Goal: Task Accomplishment & Management: Manage account settings

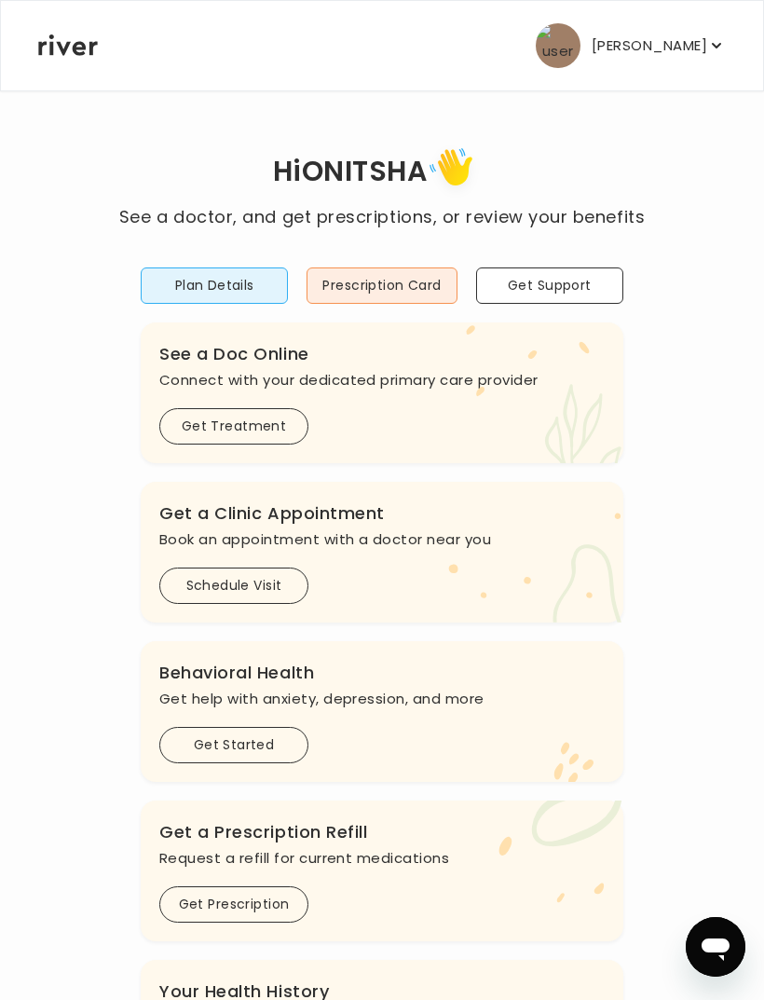
click at [253, 283] on button "Plan Details" at bounding box center [214, 285] width 147 height 36
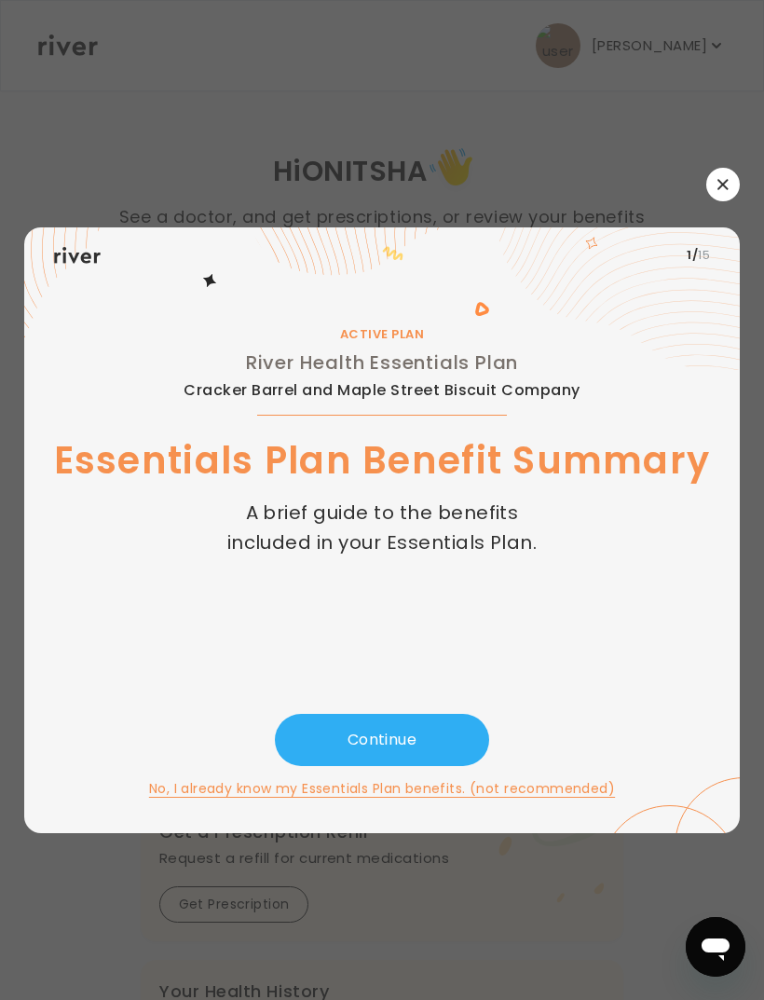
click at [726, 190] on icon "button" at bounding box center [722, 184] width 11 height 11
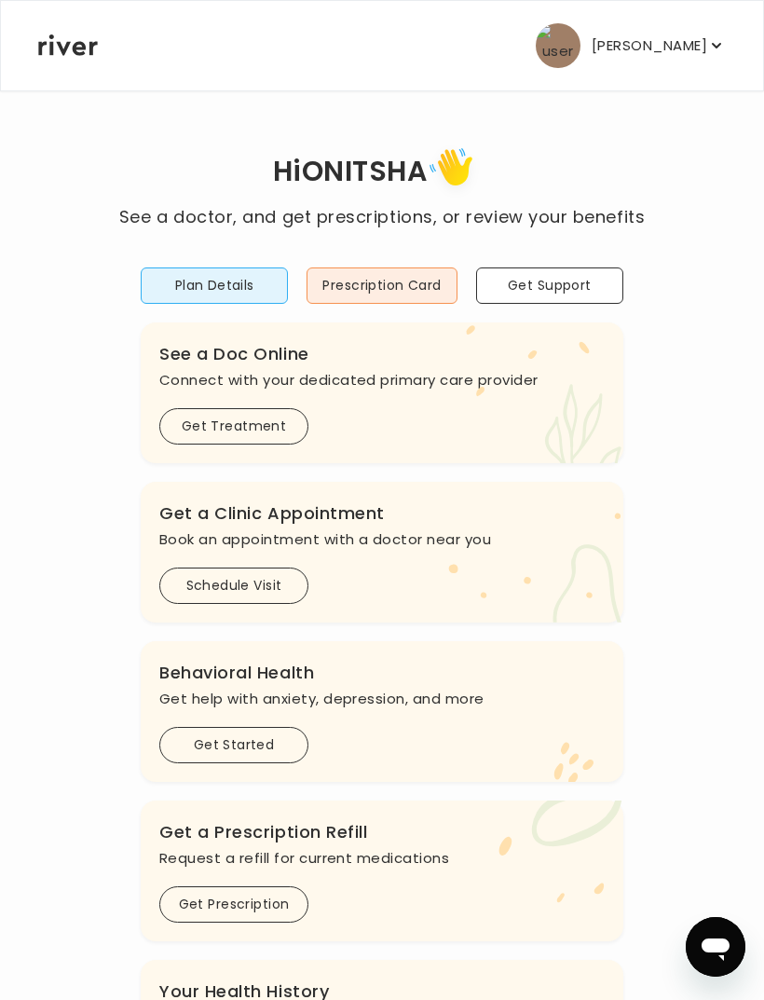
click at [426, 282] on button "Prescription Card" at bounding box center [381, 285] width 150 height 36
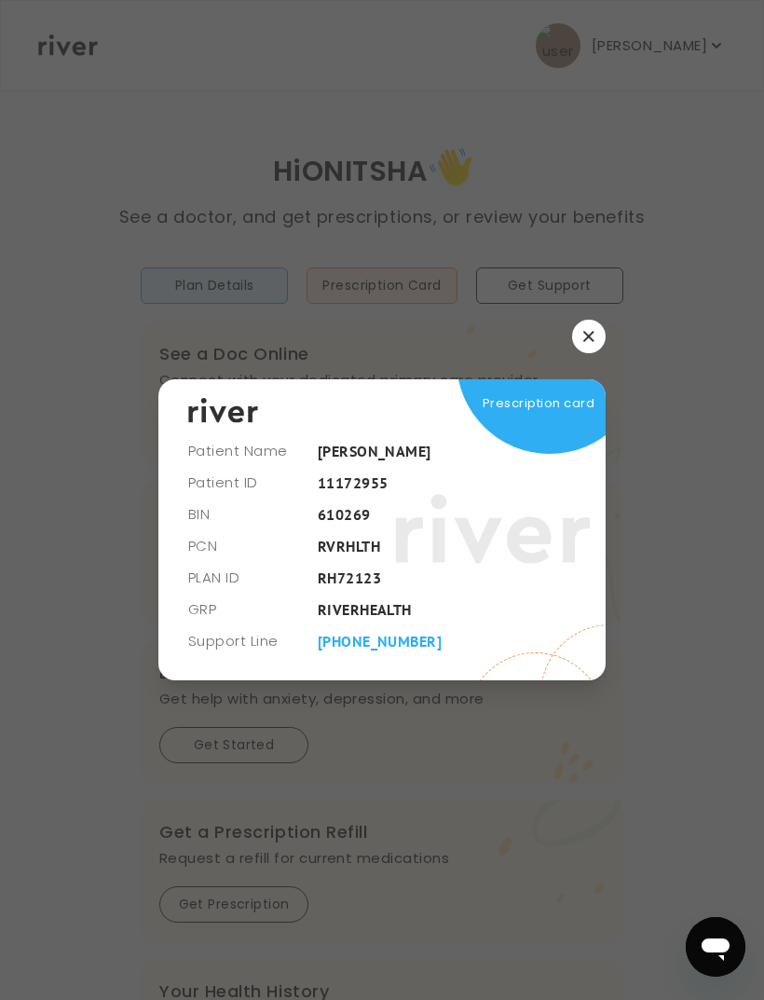
click at [562, 495] on icon at bounding box center [493, 529] width 196 height 140
click at [578, 416] on span "Prescription card" at bounding box center [539, 403] width 112 height 26
click at [591, 341] on icon "button" at bounding box center [588, 336] width 10 height 10
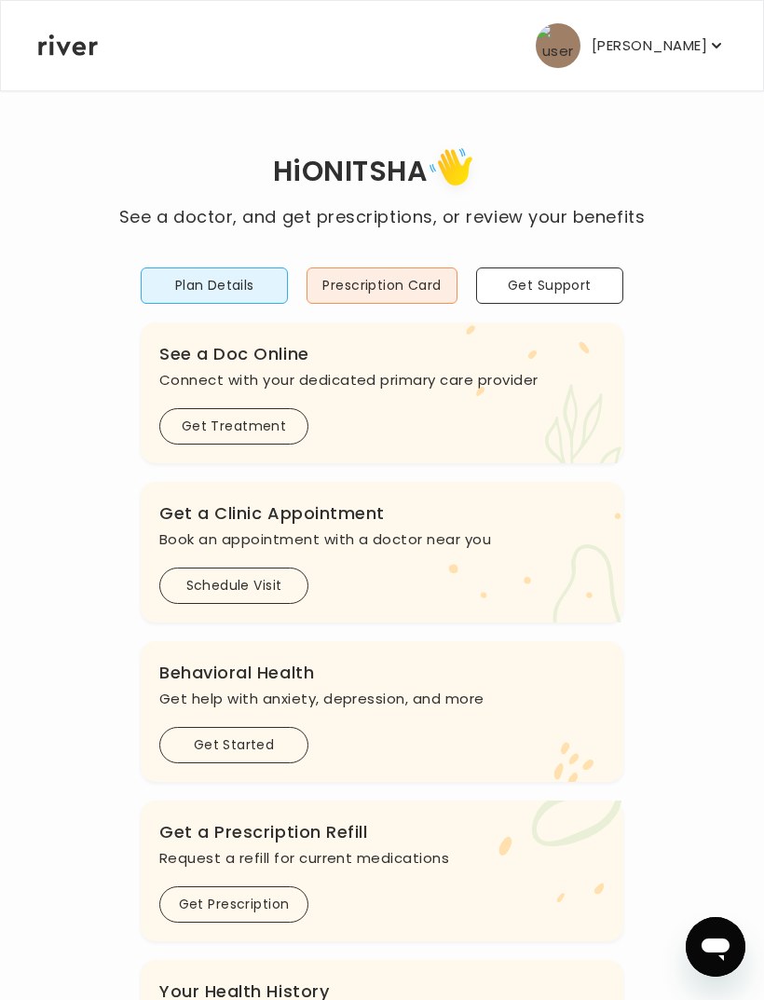
click at [689, 54] on p "[PERSON_NAME]" at bounding box center [650, 46] width 116 height 26
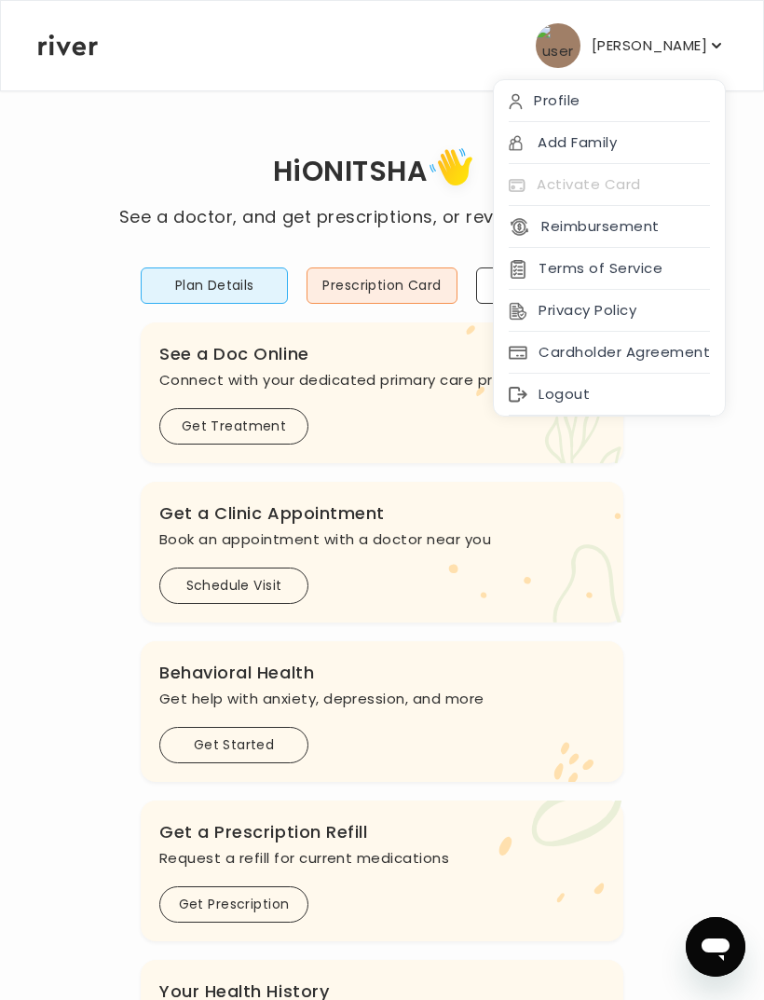
click at [642, 190] on div "Activate Card" at bounding box center [609, 185] width 231 height 42
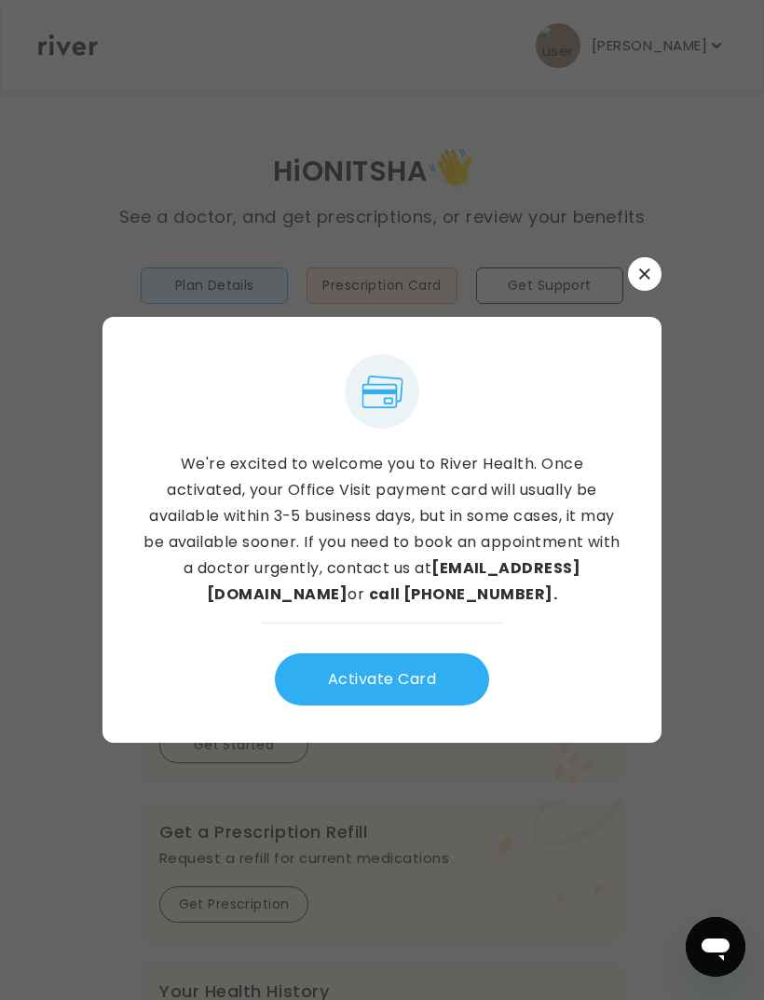
click at [653, 333] on div "We're excited to welcome you to River Health. Once activated, your Office Visit…" at bounding box center [381, 499] width 559 height 485
click at [646, 279] on icon "button" at bounding box center [644, 273] width 11 height 11
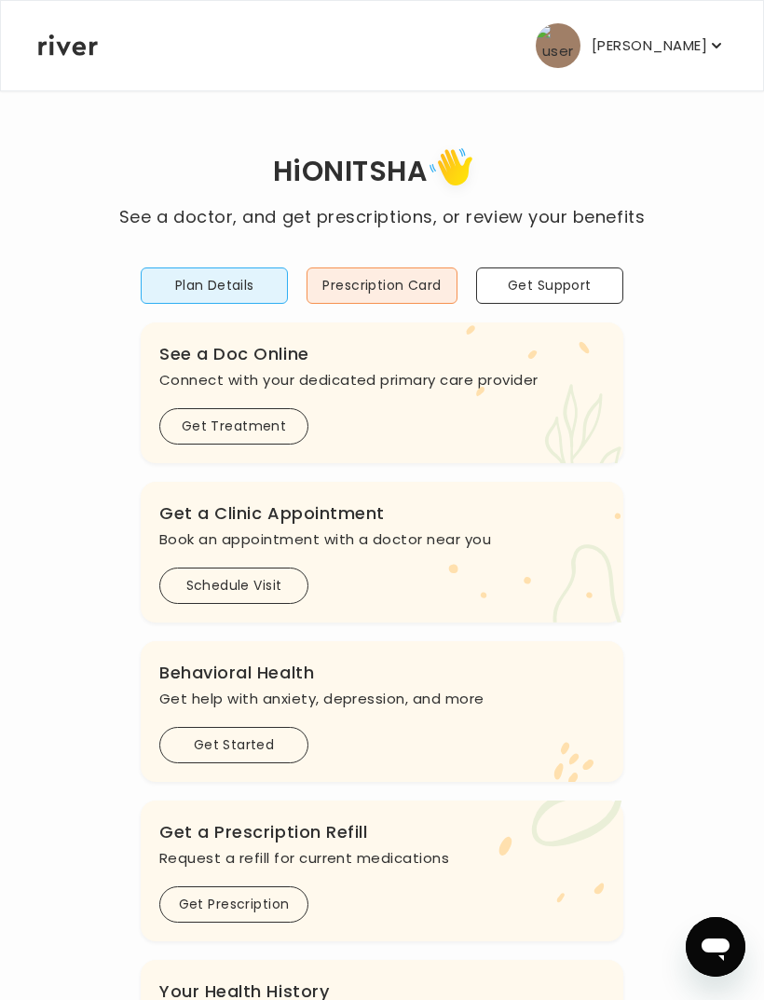
click at [671, 66] on button "[PERSON_NAME]" at bounding box center [631, 45] width 190 height 45
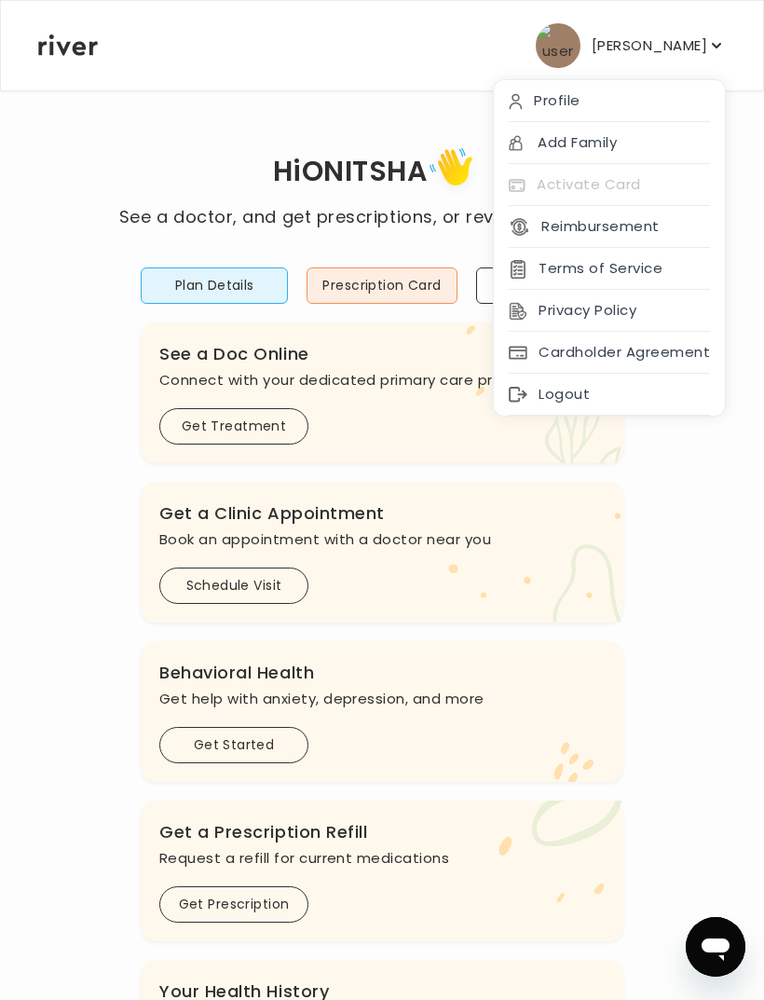
click at [641, 195] on div "Activate Card" at bounding box center [609, 185] width 231 height 42
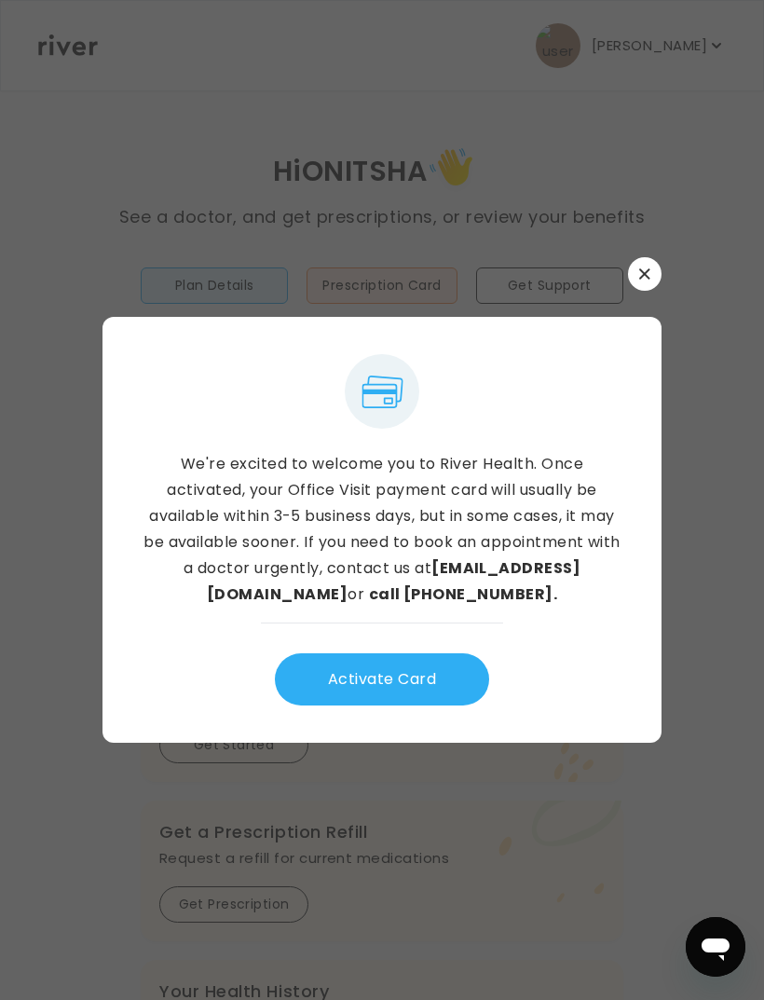
click at [447, 705] on button "Activate Card" at bounding box center [382, 679] width 214 height 52
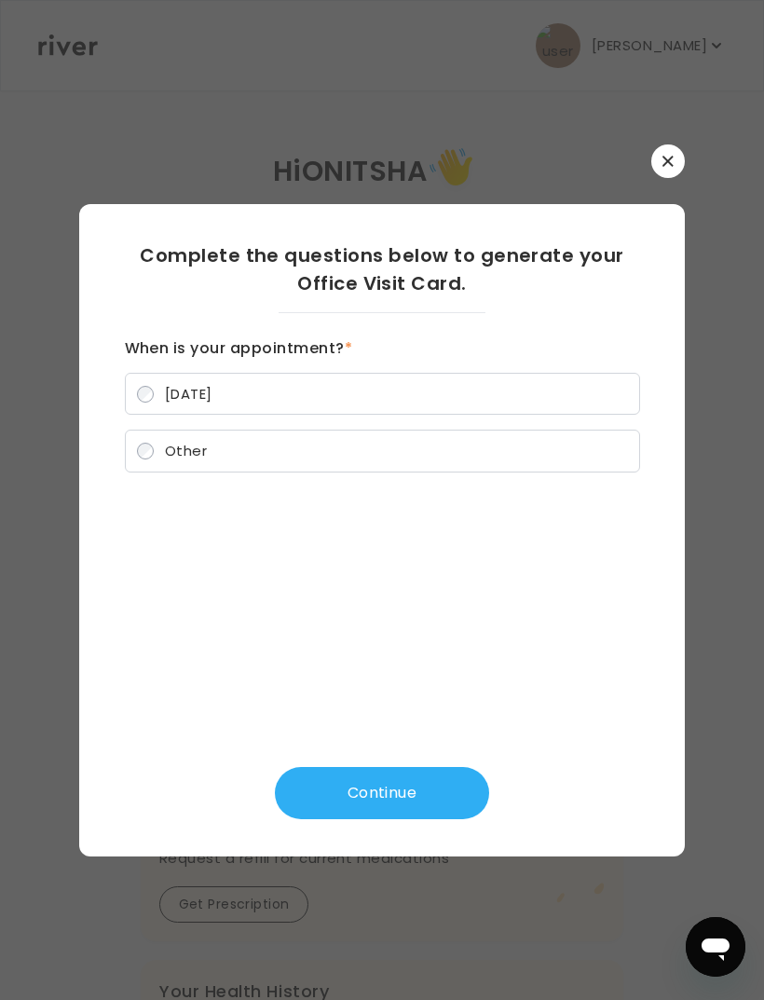
click at [663, 166] on icon "button" at bounding box center [667, 161] width 10 height 10
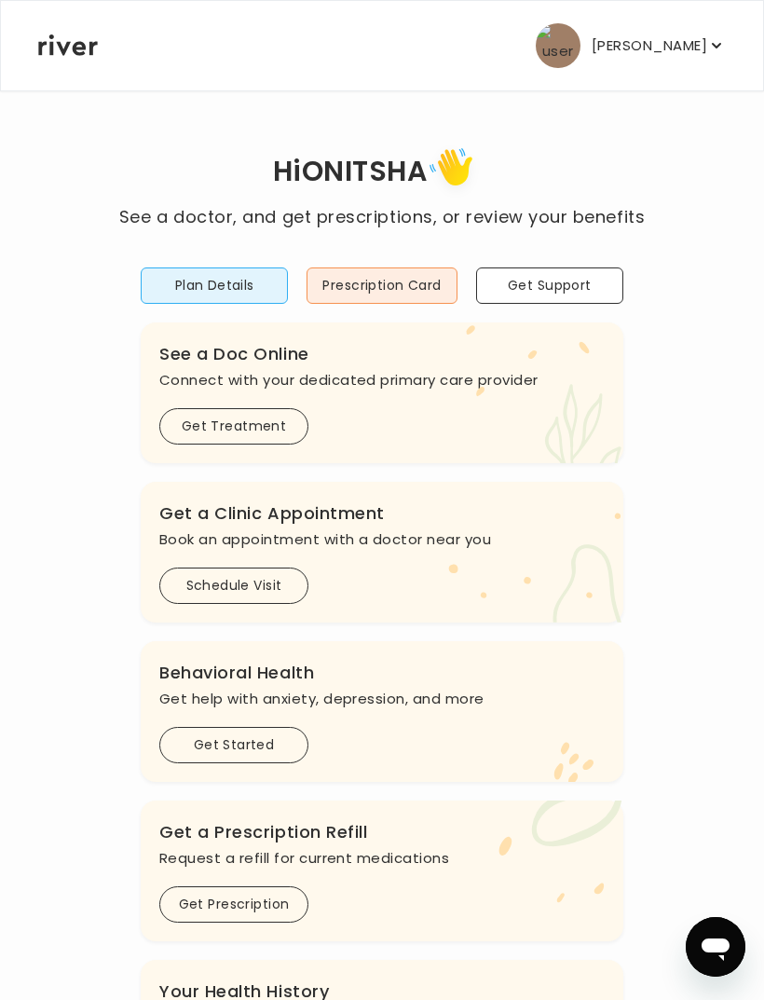
click at [580, 37] on img "button" at bounding box center [558, 45] width 45 height 45
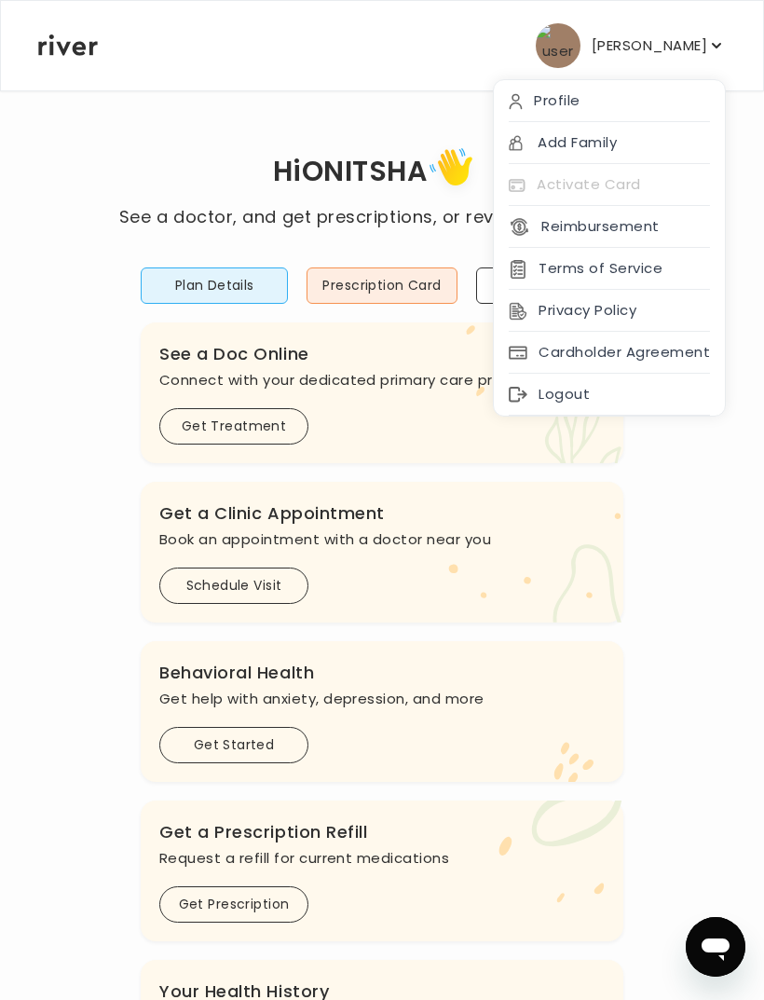
click at [571, 102] on div "Profile" at bounding box center [609, 101] width 231 height 42
